Goal: Task Accomplishment & Management: Manage account settings

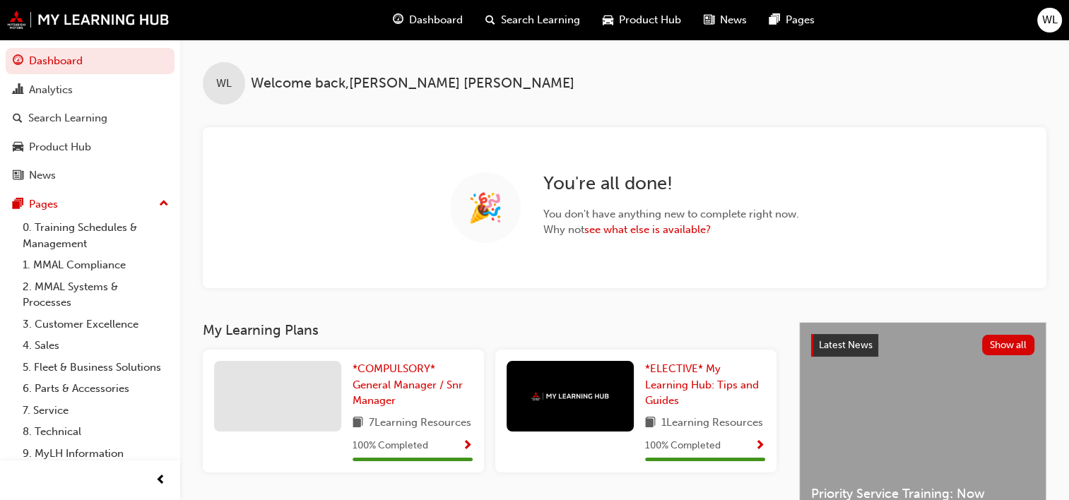
click at [1049, 29] on div "WL" at bounding box center [1049, 20] width 25 height 25
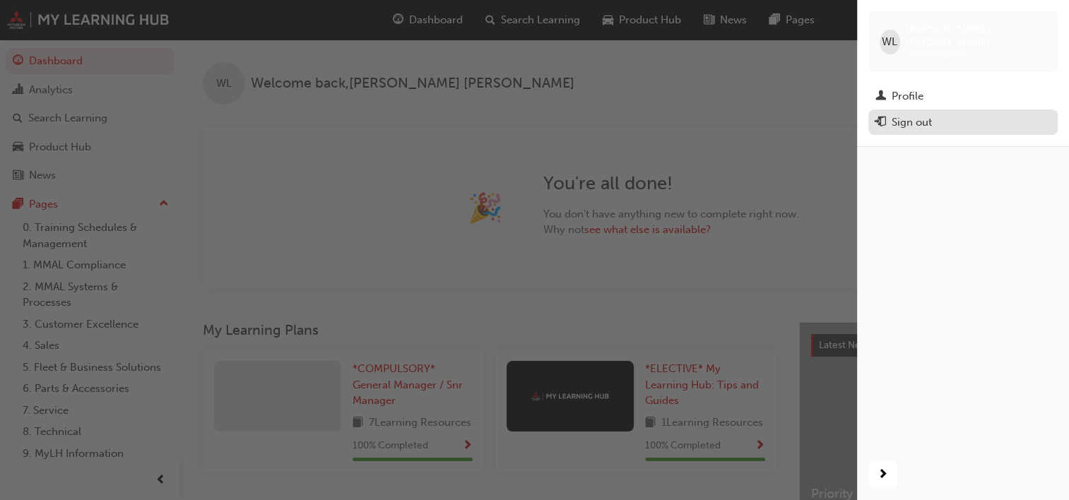
click at [915, 114] on div "Sign out" at bounding box center [911, 122] width 40 height 16
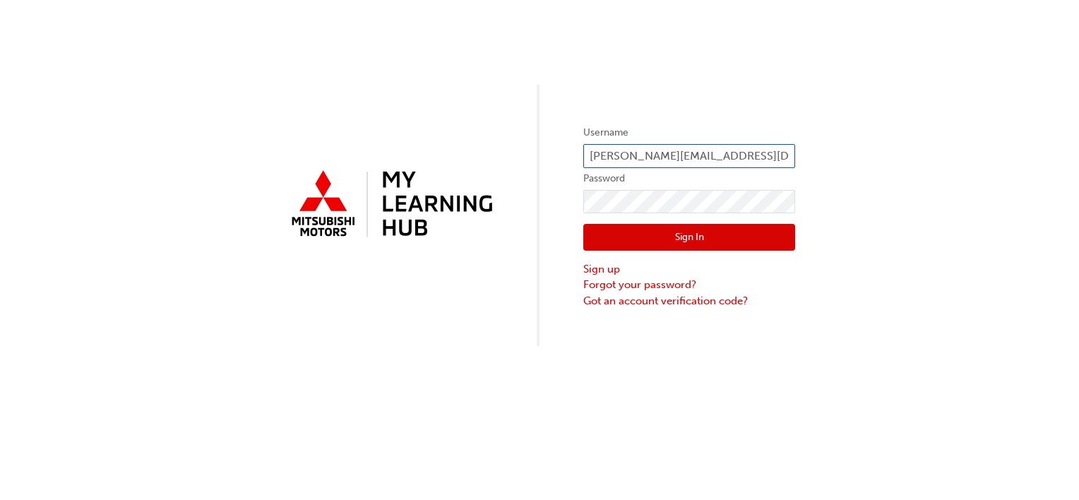
click at [621, 161] on input "[PERSON_NAME][EMAIL_ADDRESS][DOMAIN_NAME]" at bounding box center [689, 156] width 212 height 24
click at [627, 157] on input "[PERSON_NAME][EMAIL_ADDRESS][DOMAIN_NAME]" at bounding box center [689, 156] width 212 height 24
drag, startPoint x: 627, startPoint y: 157, endPoint x: 549, endPoint y: 145, distance: 79.3
click at [549, 145] on div "Username WAYNE@lindenbergco.com.au Password Sign In Sign up Forgot your passwor…" at bounding box center [539, 173] width 1079 height 346
type input "charlie@lindenbergco.com.au"
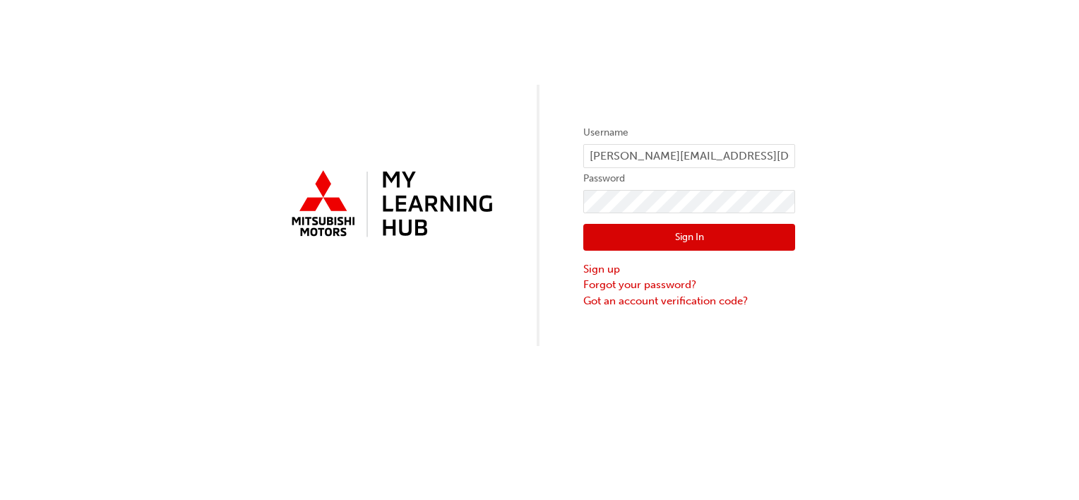
click at [646, 236] on button "Sign In" at bounding box center [689, 237] width 212 height 27
